Goal: Information Seeking & Learning: Find specific fact

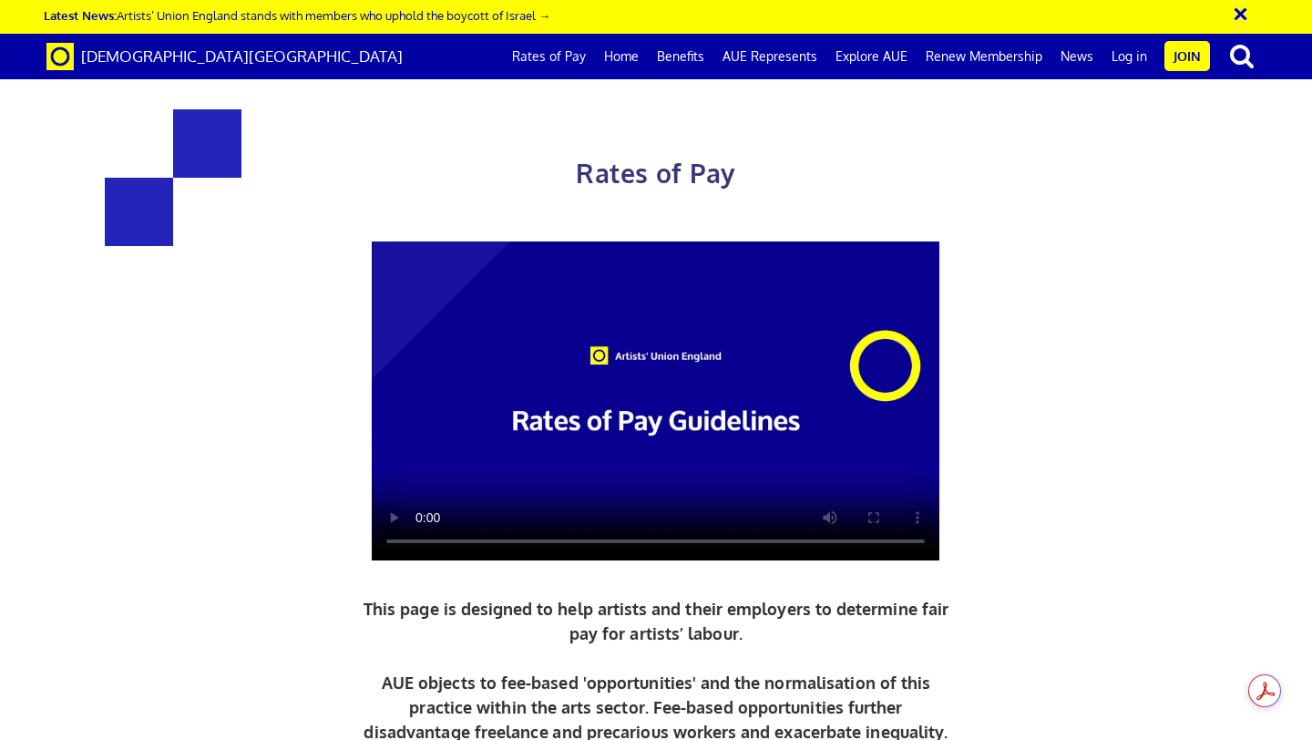
scroll to position [661, 0]
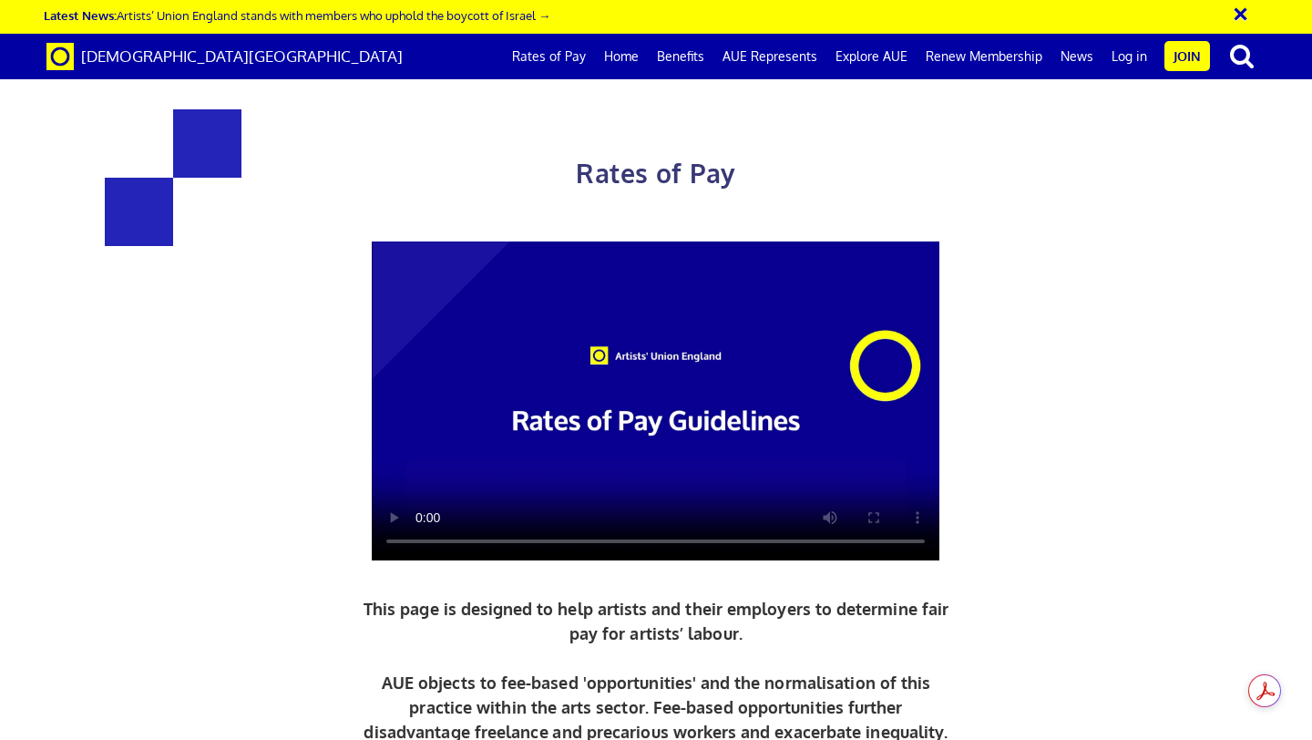
drag, startPoint x: 942, startPoint y: 399, endPoint x: 730, endPoint y: 302, distance: 233.6
copy div "£284.31 a day ½ £156.38 per ½ day £35.54 an hour"
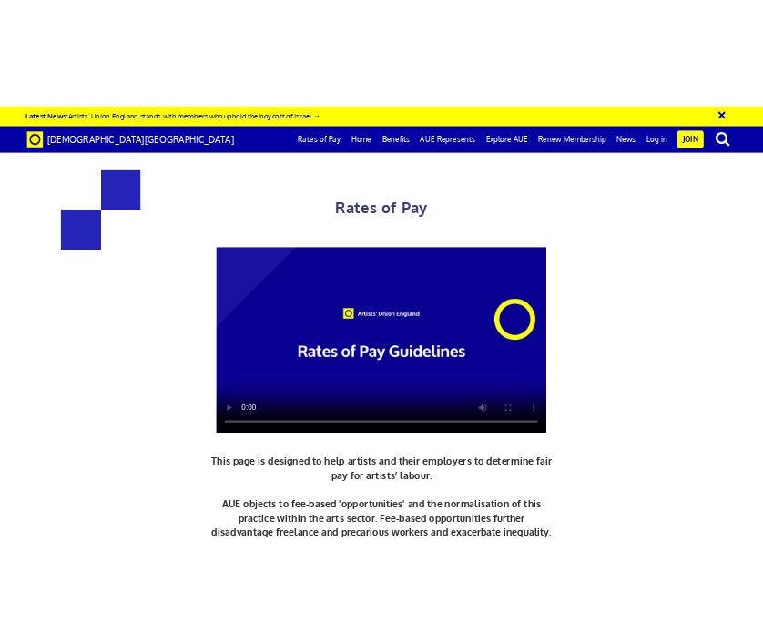
scroll to position [586, 0]
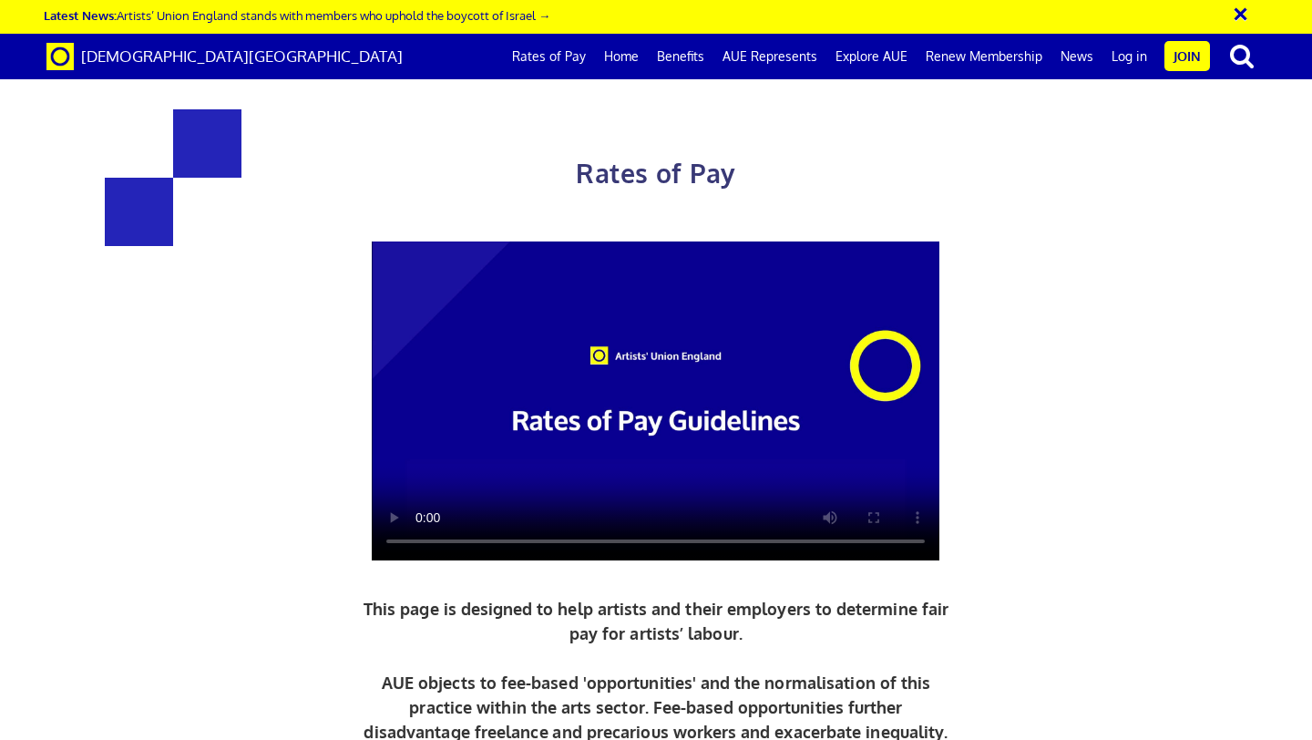
drag, startPoint x: 735, startPoint y: 388, endPoint x: 947, endPoint y: 517, distance: 247.3
copy div "£284.31 a day ½ £156.38 per ½ day £35.54 an hour 3 yrs + experience"
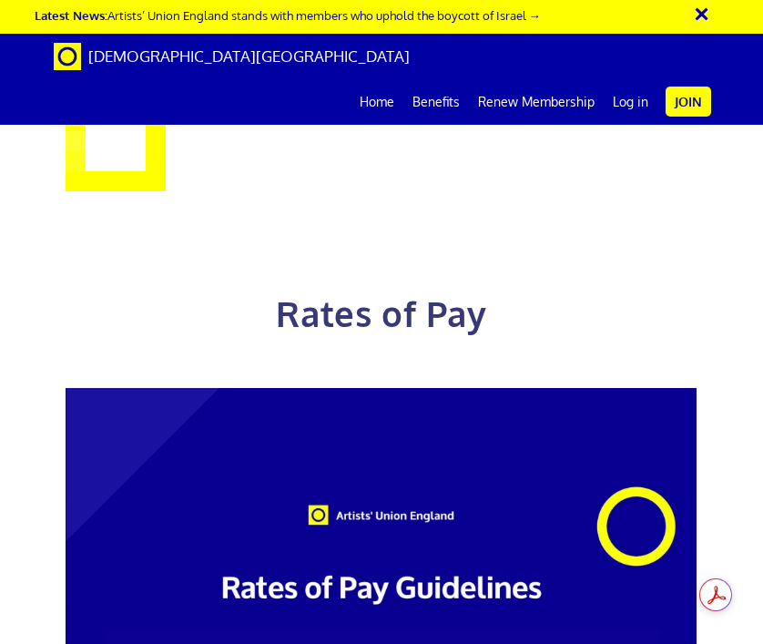
scroll to position [0, 0]
